Goal: Task Accomplishment & Management: Manage account settings

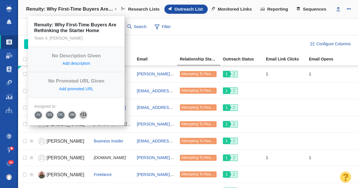
click at [61, 10] on h4 "Renuity: Why First-Time Buyers Are Rethinking the Starter Home" at bounding box center [70, 9] width 88 height 6
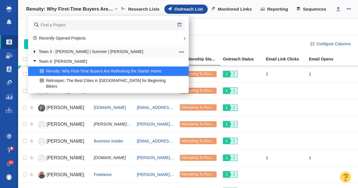
click at [35, 52] on link at bounding box center [33, 51] width 8 height 7
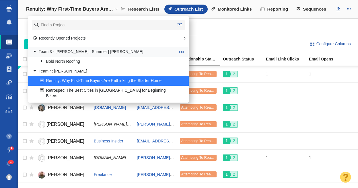
click at [35, 51] on link at bounding box center [33, 51] width 8 height 7
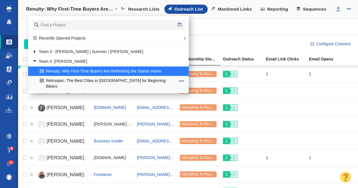
click at [76, 81] on link "Retrospec: The Best Cities in [GEOGRAPHIC_DATA] for Beginning Bikers" at bounding box center [107, 83] width 139 height 14
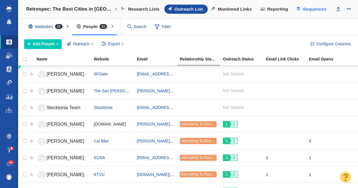
click at [317, 9] on span "Sequences" at bounding box center [314, 9] width 23 height 5
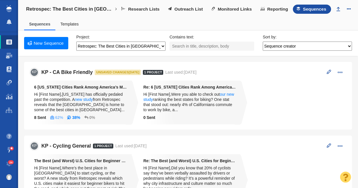
click at [257, 80] on li "KP KP - CA Bike Friendly Unsaved changes [DATE] 1 Project Last used: [DATE] Rem…" at bounding box center [188, 96] width 328 height 68
click at [327, 74] on span at bounding box center [329, 72] width 4 height 4
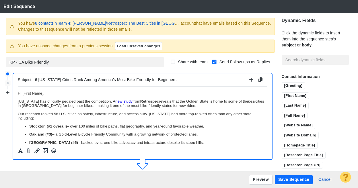
click at [288, 180] on button "Save Sequence" at bounding box center [294, 179] width 38 height 9
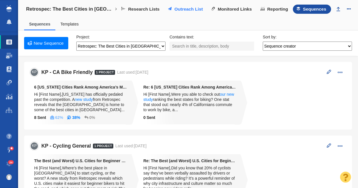
click at [189, 9] on span "Outreach List" at bounding box center [188, 9] width 28 height 5
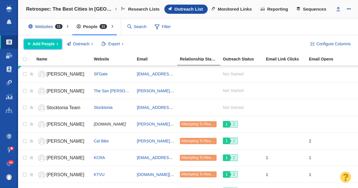
click at [49, 44] on span "Add People" at bounding box center [44, 44] width 22 height 6
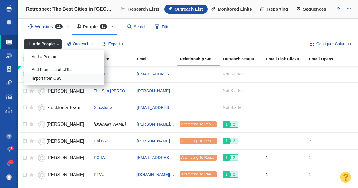
click at [52, 78] on div "Import from CSV" at bounding box center [64, 78] width 80 height 9
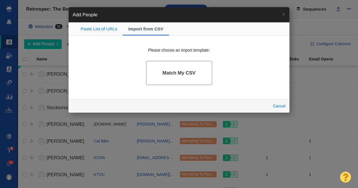
click at [183, 75] on h4 "Match My CSV" at bounding box center [178, 73] width 33 height 6
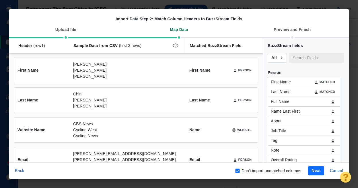
click at [313, 170] on button "Next" at bounding box center [316, 170] width 16 height 9
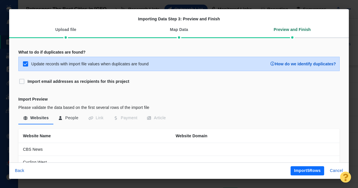
click at [315, 170] on button "Import 5 Rows" at bounding box center [308, 170] width 34 height 9
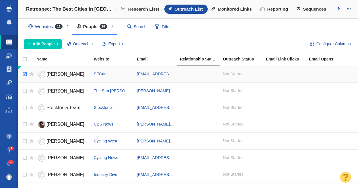
checkbox input "true"
click at [26, 75] on input "checkbox" at bounding box center [24, 74] width 9 height 13
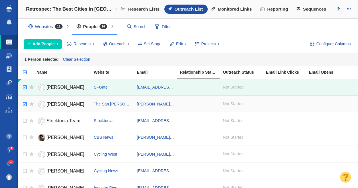
checkbox input "true"
click at [24, 103] on input "checkbox" at bounding box center [24, 104] width 9 height 13
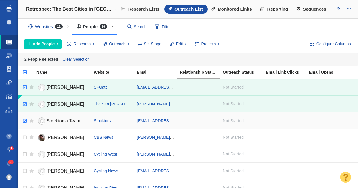
checkbox input "true"
click at [24, 120] on input "checkbox" at bounding box center [24, 121] width 9 height 13
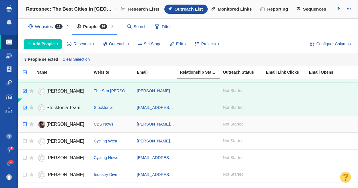
scroll to position [21, 0]
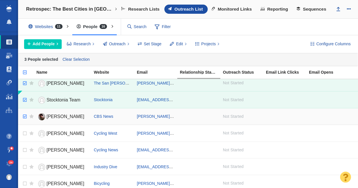
checkbox input "true"
click at [25, 116] on input "checkbox" at bounding box center [24, 116] width 9 height 13
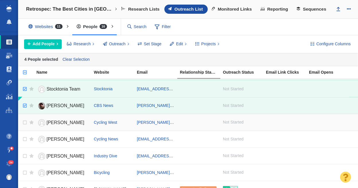
scroll to position [32, 0]
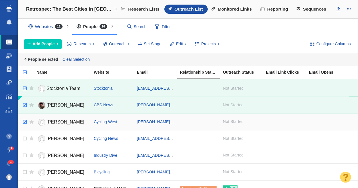
checkbox input "true"
click at [25, 121] on input "checkbox" at bounding box center [24, 122] width 9 height 13
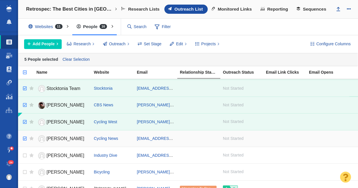
checkbox input "true"
click at [25, 137] on input "checkbox" at bounding box center [24, 139] width 9 height 13
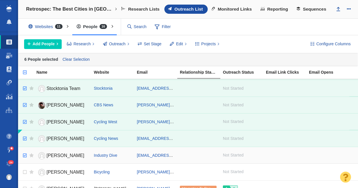
checkbox input "true"
click at [24, 158] on input "checkbox" at bounding box center [24, 156] width 9 height 13
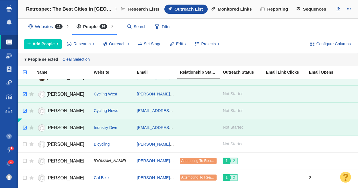
scroll to position [70, 0]
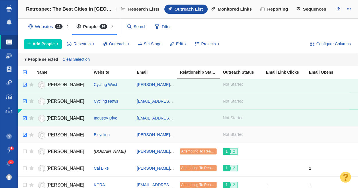
checkbox input "true"
click at [24, 134] on input "checkbox" at bounding box center [24, 135] width 9 height 13
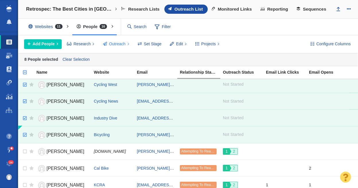
click at [113, 43] on span "Outreach" at bounding box center [117, 44] width 17 height 6
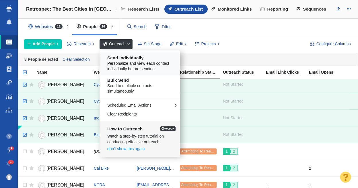
click at [117, 63] on span "Personalize and view each contact individually before sending" at bounding box center [141, 66] width 69 height 11
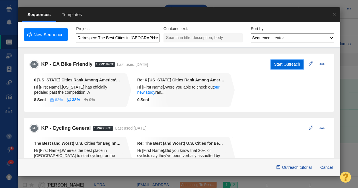
click at [286, 65] on button "Start Outreach" at bounding box center [287, 65] width 33 height 10
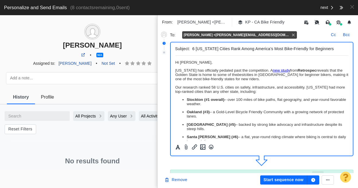
scroll to position [0, 0]
click at [202, 64] on p "﻿ Hi Silas," at bounding box center [261, 62] width 173 height 4
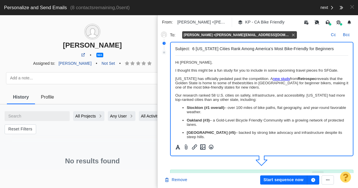
click at [337, 71] on span "I thought this might be a fun study for you to include in some upcoming travel …" at bounding box center [256, 70] width 163 height 4
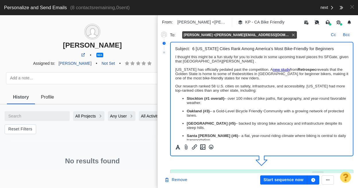
scroll to position [12, 0]
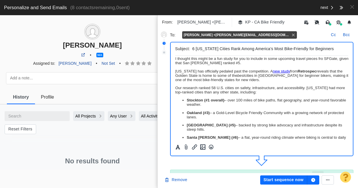
click at [208, 63] on span "I thought this might be a fun study for you to include in some upcoming travel …" at bounding box center [261, 61] width 173 height 9
click at [228, 63] on span "I thought this might be a fun study for you to include in some upcoming travel …" at bounding box center [261, 61] width 173 height 9
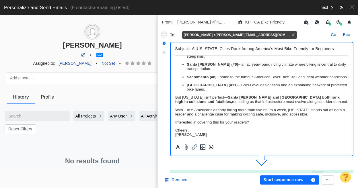
scroll to position [85, 0]
click at [313, 181] on icon "button" at bounding box center [313, 180] width 4 height 4
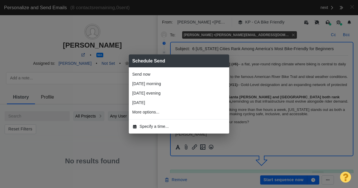
click at [166, 125] on span "Specify a time..." at bounding box center [154, 127] width 29 height 6
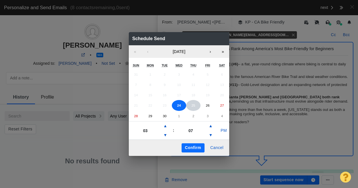
click at [191, 108] on button "25" at bounding box center [193, 105] width 14 height 11
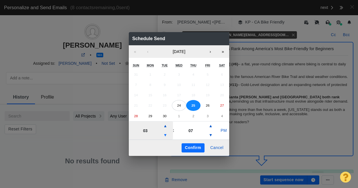
click at [165, 134] on button "▼" at bounding box center [165, 135] width 7 height 9
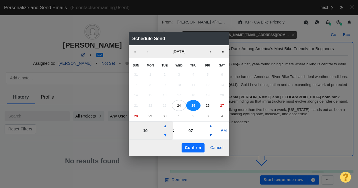
click at [165, 134] on button "▼" at bounding box center [165, 135] width 7 height 9
type input "08"
click at [221, 131] on button "PM" at bounding box center [223, 130] width 11 height 9
click at [196, 148] on button "Confirm" at bounding box center [193, 148] width 23 height 9
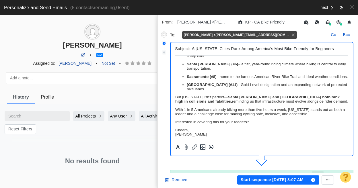
click at [282, 177] on button "Start sequence Sep 25, 8:07 AM" at bounding box center [272, 180] width 70 height 9
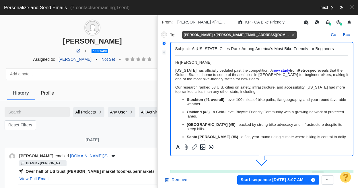
scroll to position [0, 0]
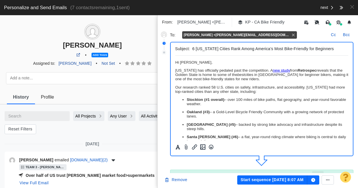
click at [202, 63] on p "﻿ Hi Daniel," at bounding box center [261, 62] width 173 height 4
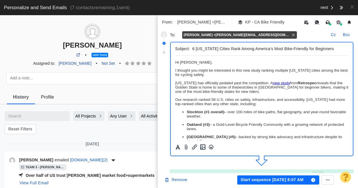
click at [207, 73] on span "I thought you might be interested in this new study ranking multiple California…" at bounding box center [261, 72] width 172 height 9
copy span "I thought you might be interested in this new study ranking multiple California…"
click at [249, 83] on p "California has officially pedaled past the competition. A new study from Retros…" at bounding box center [261, 87] width 173 height 13
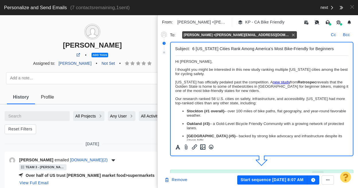
scroll to position [1, 0]
click at [212, 74] on span "I thought you might be interested in this new study ranking multiple California…" at bounding box center [261, 71] width 172 height 9
click at [207, 72] on span "I thought you might be interested in this new study ranking multiple California…" at bounding box center [261, 71] width 172 height 9
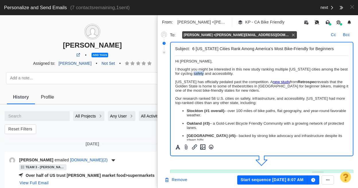
copy span "I thought you might be interested in this new study ranking multiple California…"
click at [243, 79] on body "Hi Daniel, I thought you might be interested in this new study ranking multiple…" at bounding box center [261, 150] width 173 height 183
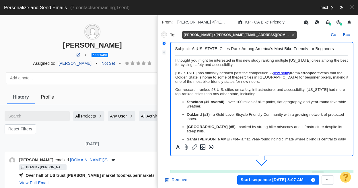
scroll to position [46, 0]
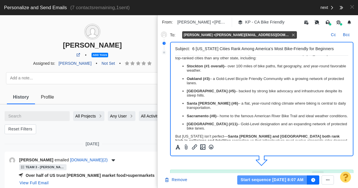
click at [267, 181] on button "Start sequence Sep 25, 8:07 AM" at bounding box center [272, 180] width 70 height 9
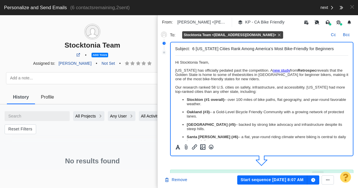
scroll to position [0, 0]
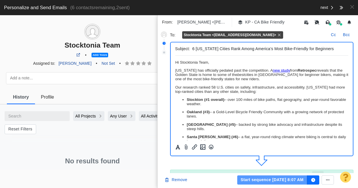
click at [263, 181] on button "Start sequence Sep 25, 8:07 AM" at bounding box center [272, 180] width 70 height 9
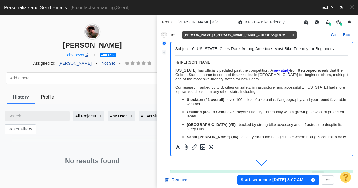
click at [218, 63] on p "﻿ Hi Sharon," at bounding box center [261, 62] width 173 height 4
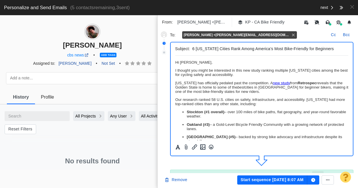
click at [263, 182] on button "Start sequence Sep 25, 8:07 AM" at bounding box center [272, 180] width 70 height 9
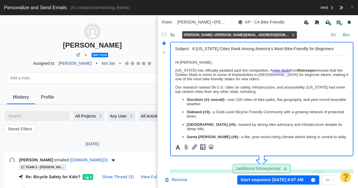
click at [196, 61] on p "﻿ Hi Dave," at bounding box center [261, 62] width 173 height 4
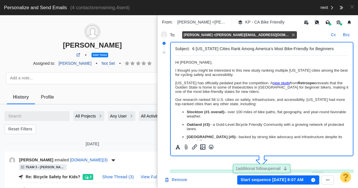
click at [263, 181] on button "Start sequence Sep 25, 8:07 AM" at bounding box center [272, 180] width 70 height 9
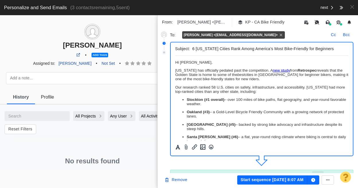
click at [217, 62] on p "﻿ Hi Dani," at bounding box center [261, 62] width 173 height 4
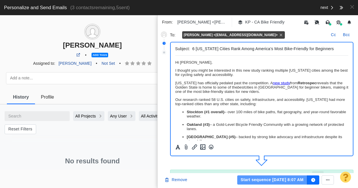
click at [269, 179] on button "Start sequence Sep 25, 8:07 AM" at bounding box center [272, 180] width 70 height 9
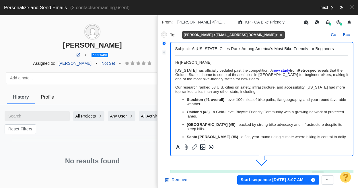
click at [213, 61] on p "﻿ Hi Dan," at bounding box center [261, 62] width 173 height 4
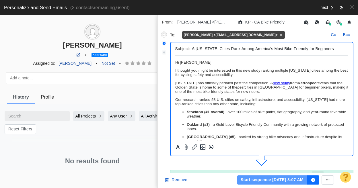
click at [265, 180] on button "Start sequence Sep 25, 8:07 AM" at bounding box center [272, 180] width 70 height 9
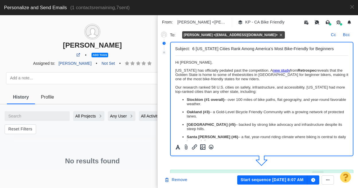
click at [215, 63] on p "﻿ Hi Elizabeth," at bounding box center [261, 62] width 173 height 4
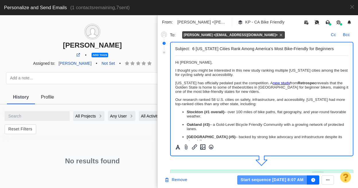
click at [260, 181] on button "Start sequence Sep 25, 8:07 AM" at bounding box center [272, 180] width 70 height 9
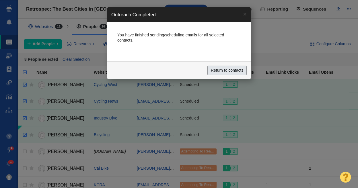
click at [231, 69] on input "Return to contacts" at bounding box center [227, 71] width 39 height 10
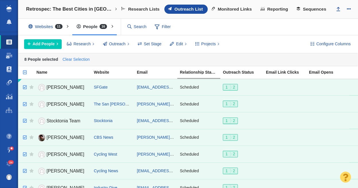
click at [81, 58] on link "Clear Selection" at bounding box center [76, 59] width 30 height 9
checkbox input "false"
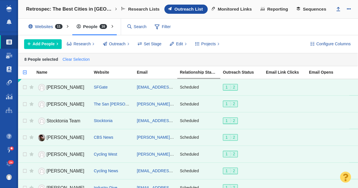
checkbox input "false"
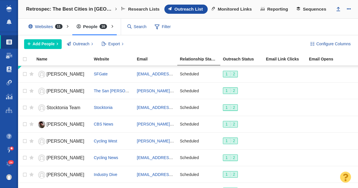
click at [222, 37] on div "Configure Columns Add People Add a Person Add From List of URLs Import from CSV…" at bounding box center [188, 44] width 340 height 18
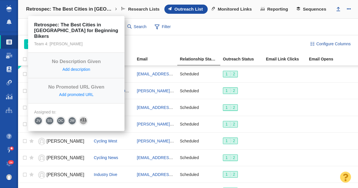
click at [47, 8] on h4 "Retrospec: The Best Cities in [GEOGRAPHIC_DATA] for Beginning Bikers" at bounding box center [70, 9] width 88 height 6
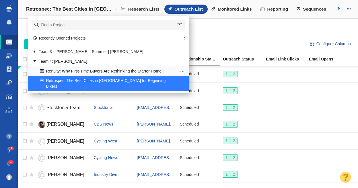
click at [61, 71] on link "Renuity: Why First-Time Buyers Are Rethinking the Starter Home" at bounding box center [107, 71] width 139 height 9
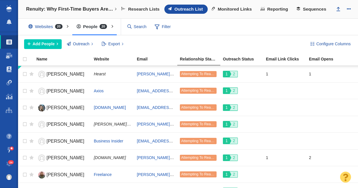
click at [244, 34] on div "Websites 20 All Websites Assigned To Me Recently Viewed Starred People 20 All P…" at bounding box center [188, 27] width 340 height 17
